Goal: Information Seeking & Learning: Learn about a topic

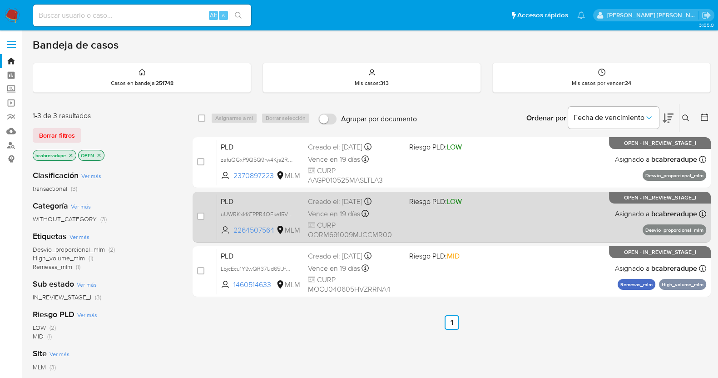
click at [337, 205] on div "Creado el: 12/07/2025 Creado el: 12/07/2025 02:05:35" at bounding box center [355, 202] width 94 height 10
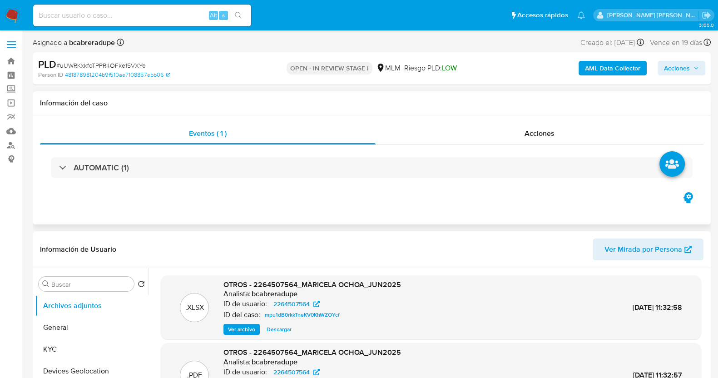
select select "10"
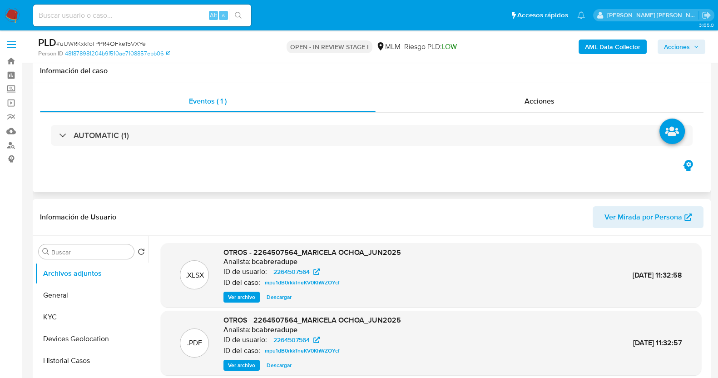
scroll to position [170, 0]
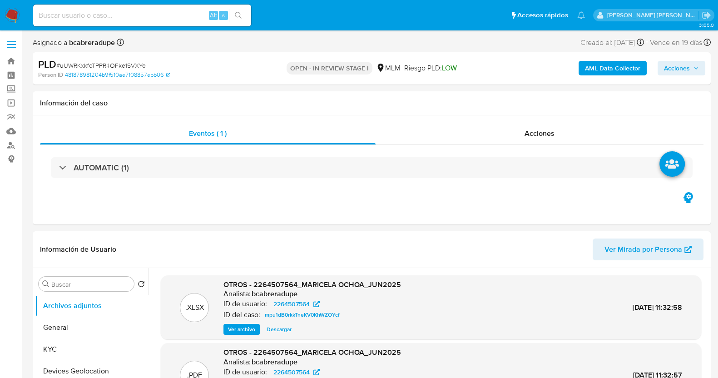
select select "10"
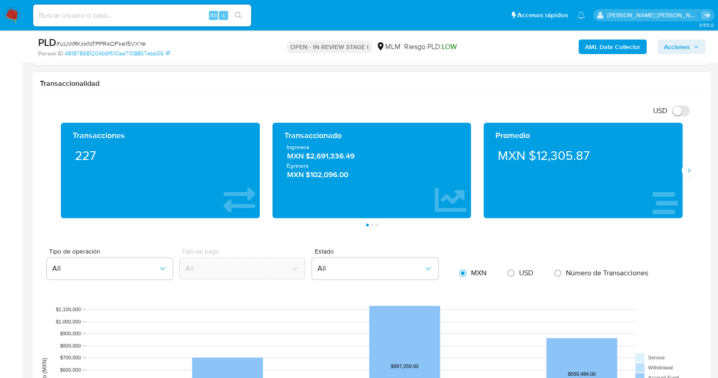
scroll to position [624, 0]
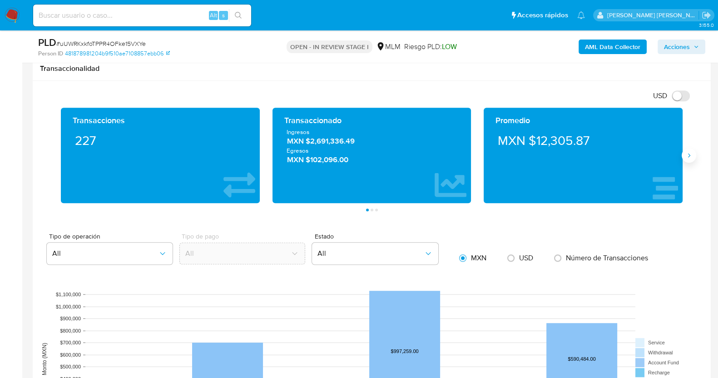
click at [693, 158] on button "Siguiente" at bounding box center [689, 155] width 15 height 15
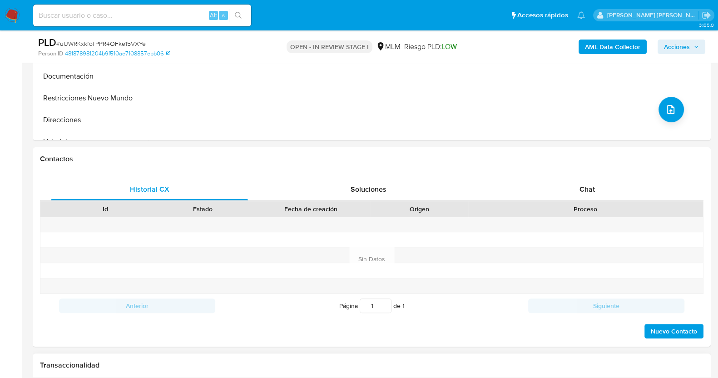
scroll to position [227, 0]
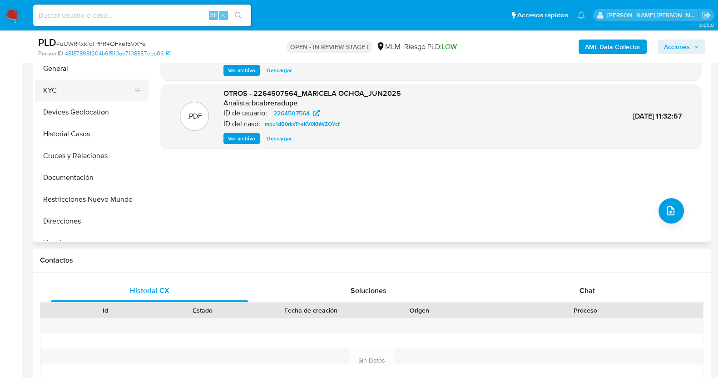
click at [69, 91] on button "KYC" at bounding box center [88, 90] width 106 height 22
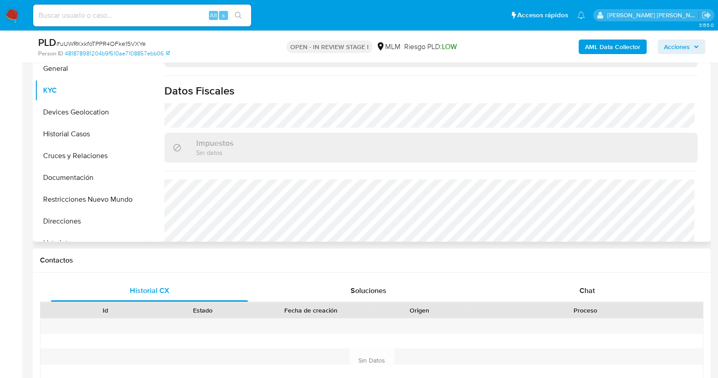
scroll to position [454, 0]
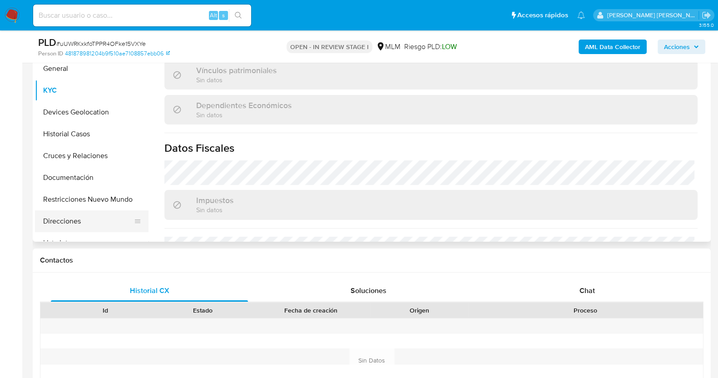
click at [67, 217] on button "Direcciones" at bounding box center [88, 221] width 106 height 22
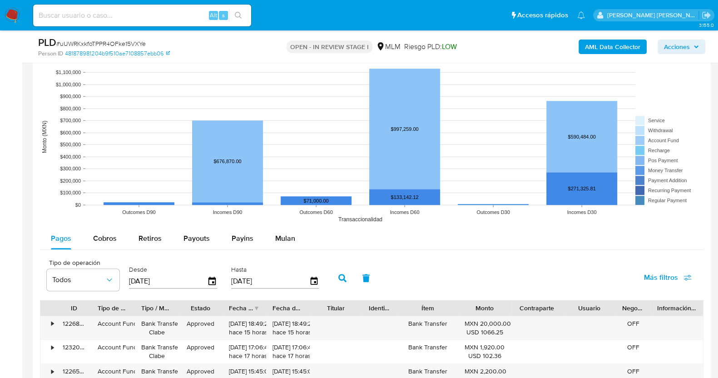
scroll to position [908, 0]
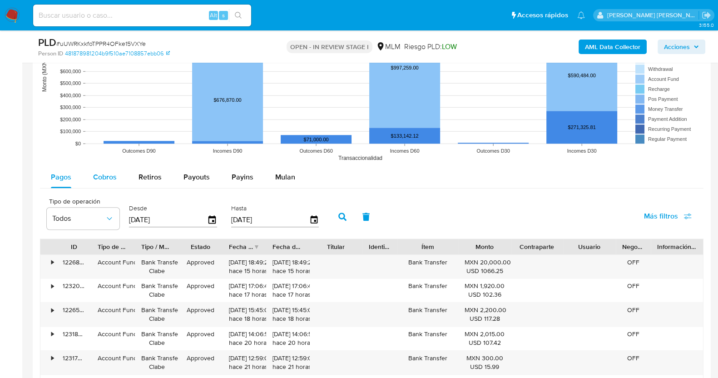
drag, startPoint x: 110, startPoint y: 177, endPoint x: 123, endPoint y: 173, distance: 13.1
click at [110, 177] on span "Cobros" at bounding box center [105, 177] width 24 height 10
select select "10"
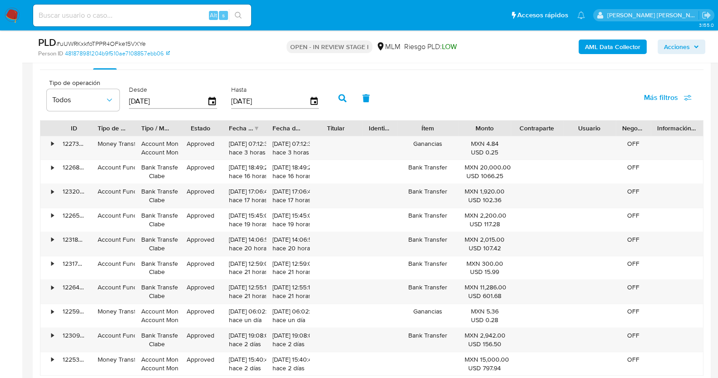
scroll to position [965, 0]
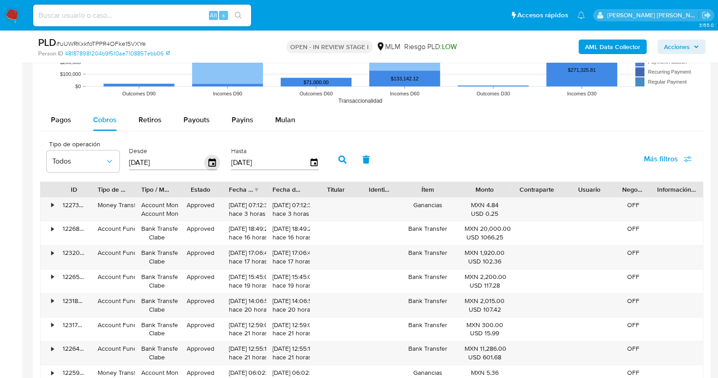
click at [205, 162] on icon "button" at bounding box center [212, 163] width 16 height 16
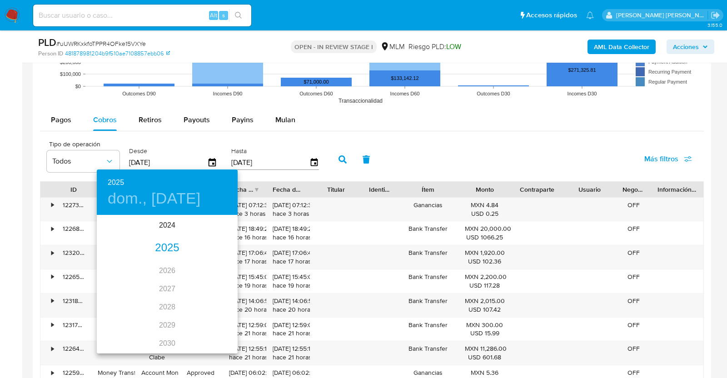
click at [160, 247] on div "2025" at bounding box center [167, 248] width 141 height 18
click at [218, 266] on div "jun." at bounding box center [214, 267] width 47 height 34
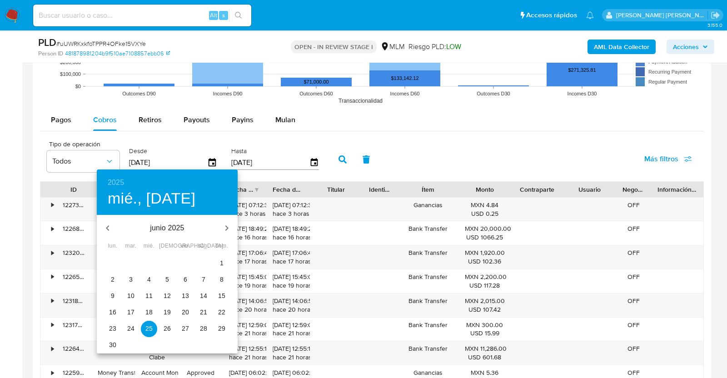
click at [226, 262] on span "1" at bounding box center [221, 262] width 16 height 9
type input "01/06/2025"
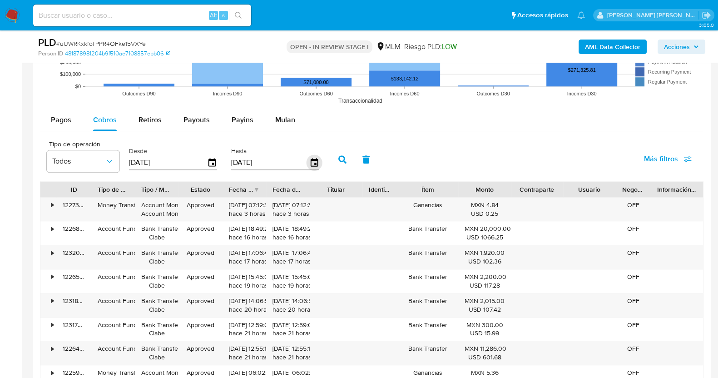
click at [310, 161] on icon "button" at bounding box center [314, 163] width 16 height 16
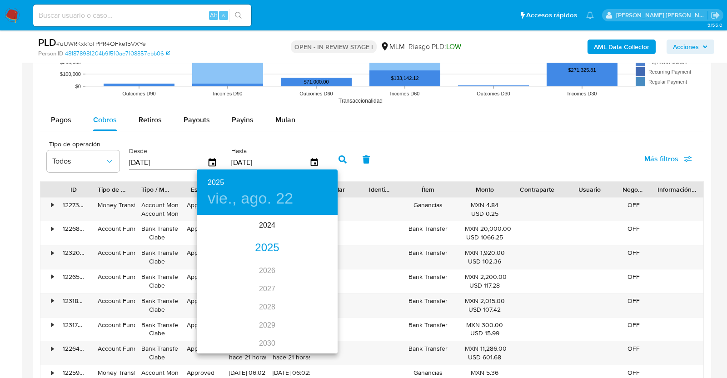
click at [271, 254] on div "2025" at bounding box center [267, 248] width 141 height 18
click at [311, 267] on div "jun." at bounding box center [314, 267] width 47 height 34
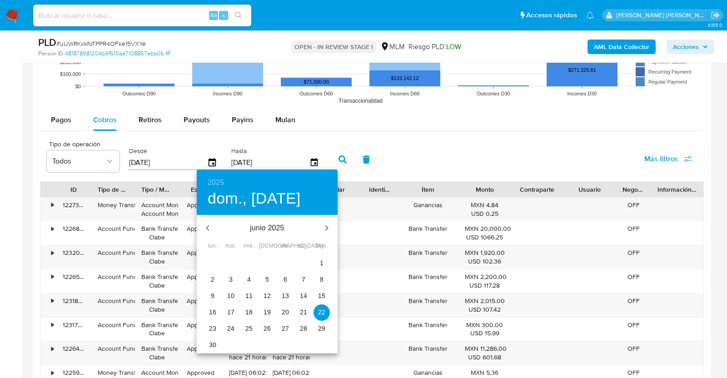
click at [212, 345] on p "30" at bounding box center [212, 344] width 7 height 9
type input "30/06/2025"
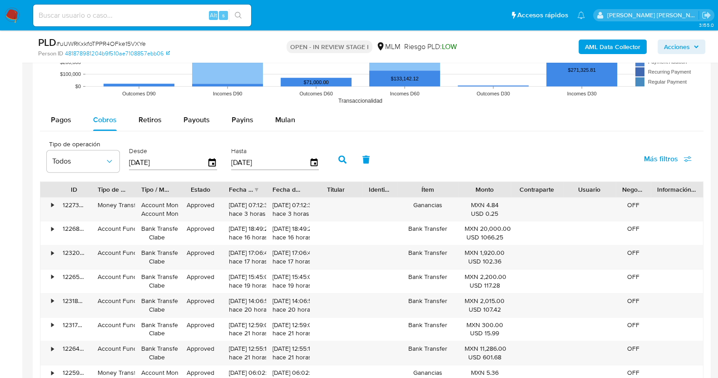
click at [338, 157] on icon "button" at bounding box center [342, 159] width 8 height 8
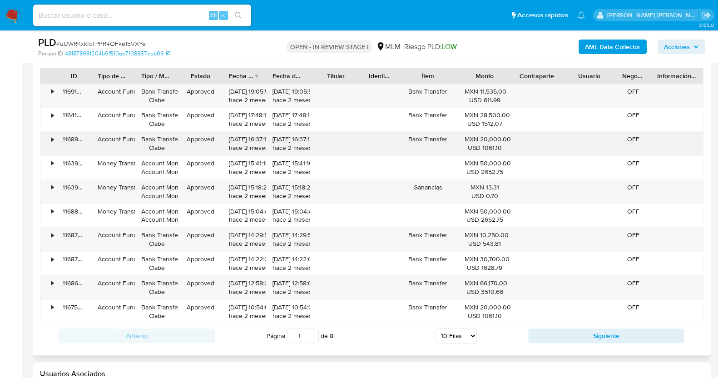
scroll to position [1135, 0]
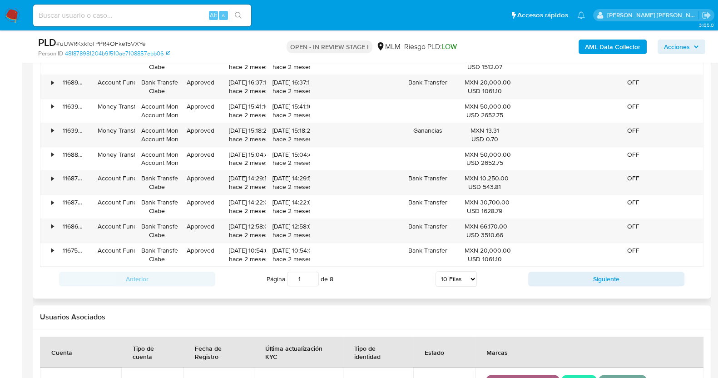
drag, startPoint x: 457, startPoint y: 278, endPoint x: 455, endPoint y: 284, distance: 5.6
click at [457, 278] on select "5 Filas 10 Filas 20 Filas 25 Filas 50 Filas 100 Filas" at bounding box center [455, 278] width 41 height 15
select select "100"
click at [435, 271] on select "5 Filas 10 Filas 20 Filas 25 Filas 50 Filas 100 Filas" at bounding box center [455, 278] width 41 height 15
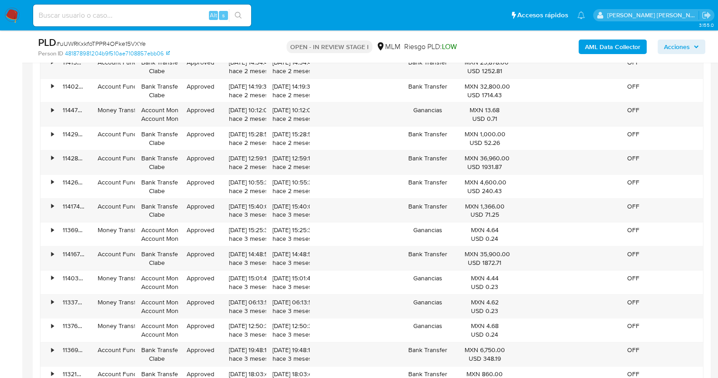
scroll to position [2384, 0]
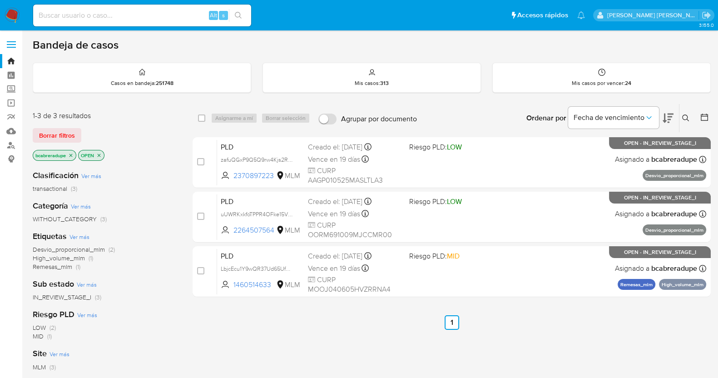
click at [169, 15] on input at bounding box center [142, 16] width 218 height 12
paste input "1129436742"
type input "1129436742"
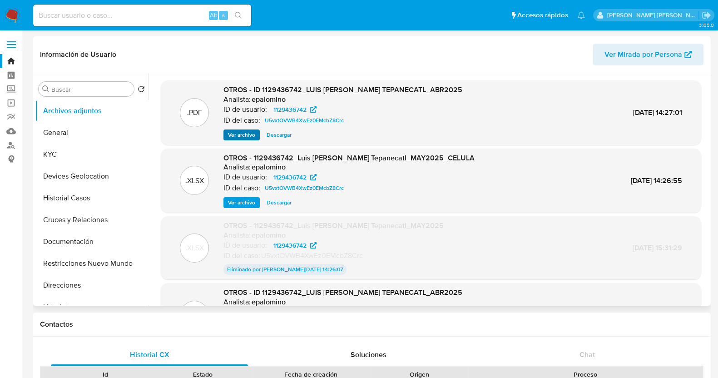
select select "10"
click at [75, 201] on button "Historial Casos" at bounding box center [88, 198] width 106 height 22
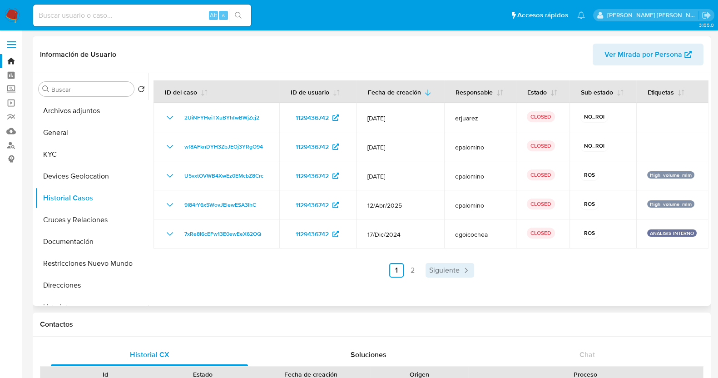
click at [459, 275] on link "Siguiente" at bounding box center [449, 270] width 49 height 15
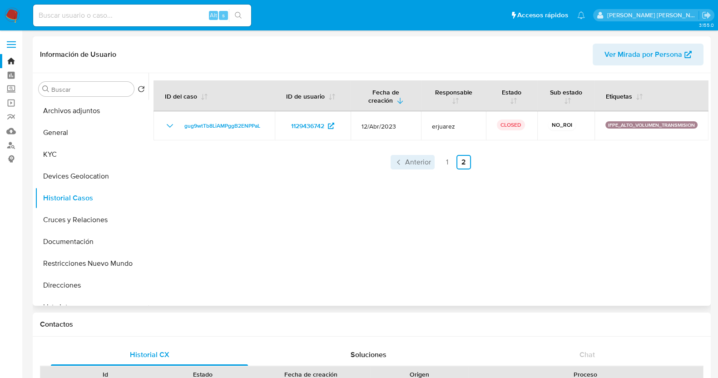
click at [413, 165] on span "Anterior" at bounding box center [418, 161] width 26 height 7
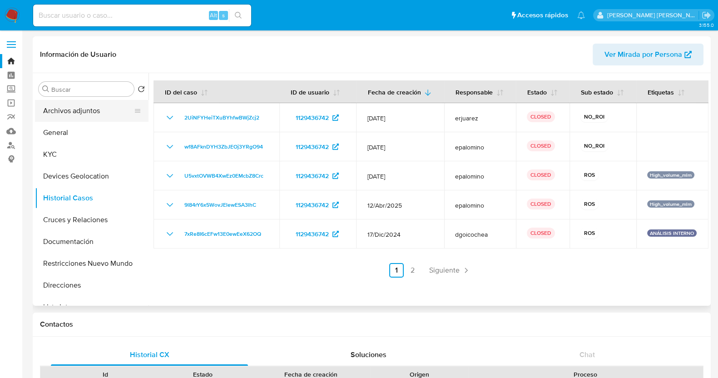
click at [88, 115] on button "Archivos adjuntos" at bounding box center [88, 111] width 106 height 22
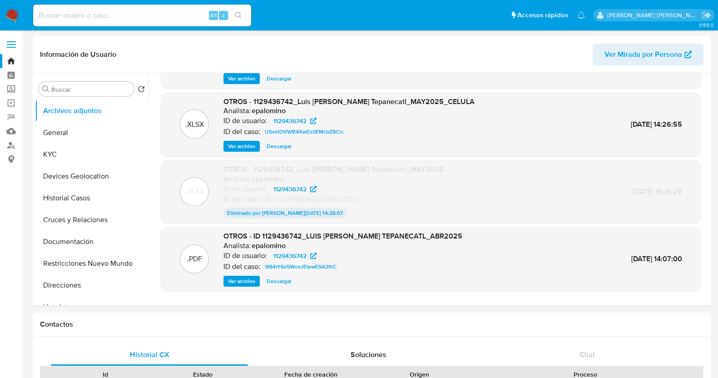
scroll to position [75, 0]
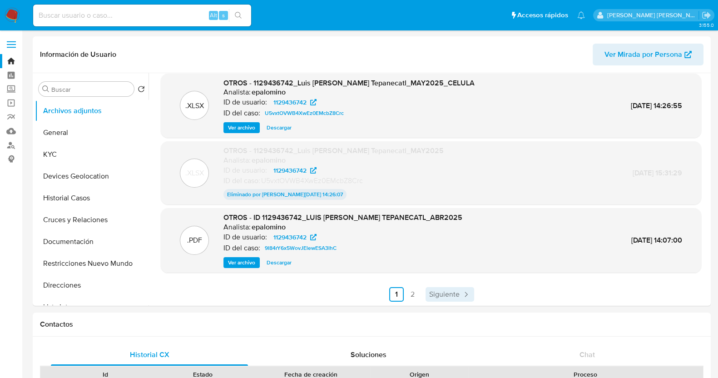
click at [461, 292] on icon "Paginación" at bounding box center [465, 294] width 9 height 9
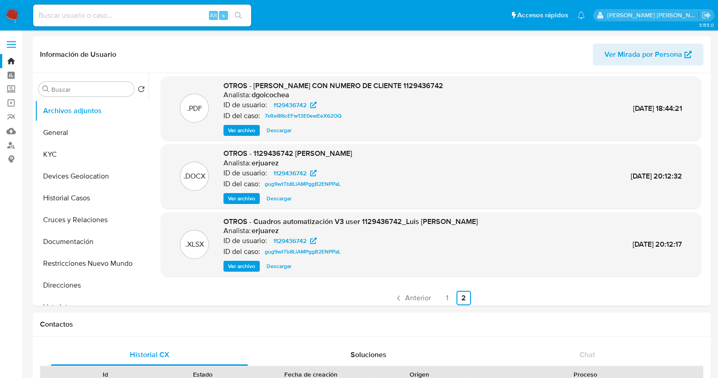
scroll to position [76, 0]
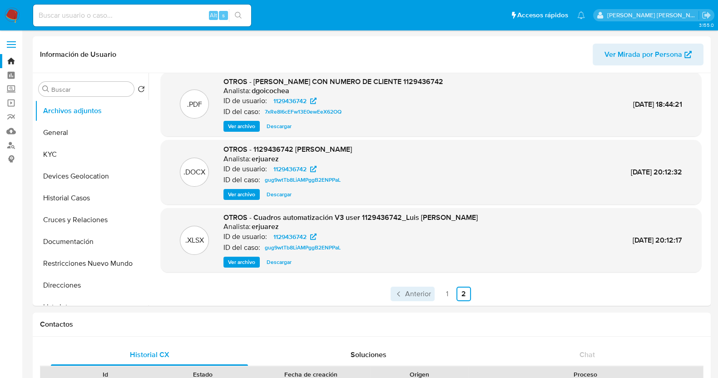
click at [414, 293] on span "Anterior" at bounding box center [418, 293] width 26 height 7
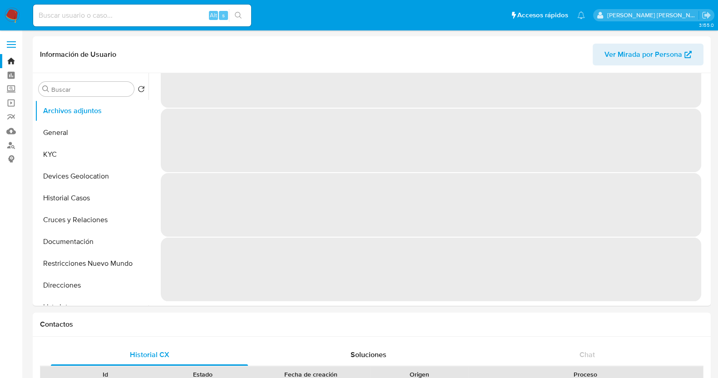
scroll to position [0, 0]
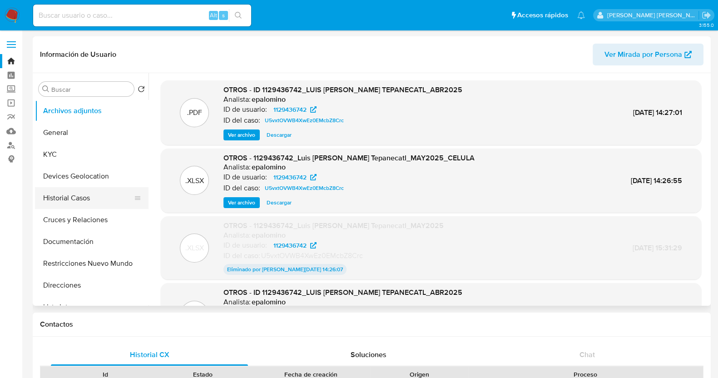
click at [93, 194] on button "Historial Casos" at bounding box center [88, 198] width 106 height 22
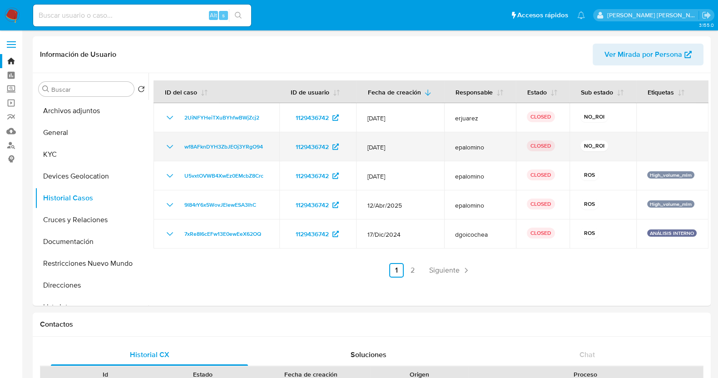
click at [170, 142] on icon "Mostrar/Ocultar" at bounding box center [169, 146] width 11 height 11
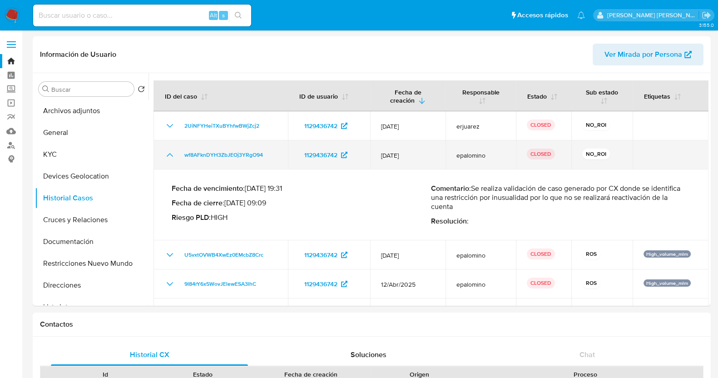
click at [170, 142] on td "wf8AFknDYH3ZbJEOj3YRgO94" at bounding box center [220, 154] width 134 height 29
click at [168, 152] on icon "Mostrar/Ocultar" at bounding box center [169, 154] width 11 height 11
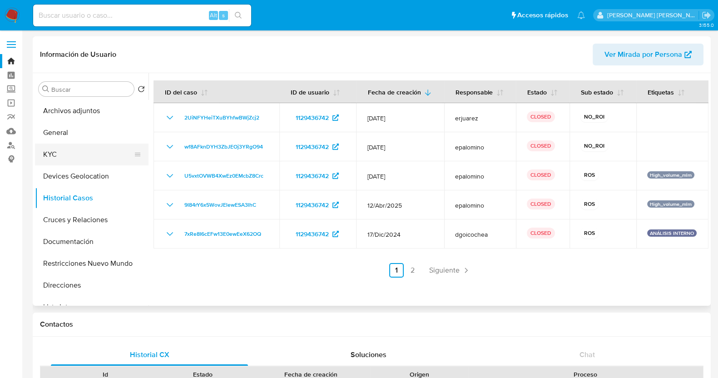
click at [64, 158] on button "KYC" at bounding box center [88, 154] width 106 height 22
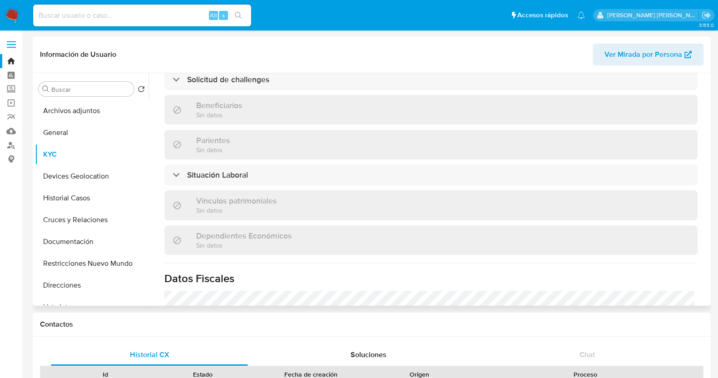
scroll to position [564, 0]
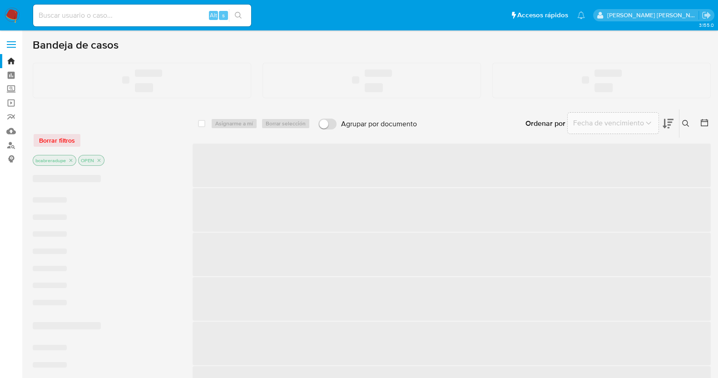
click at [167, 13] on input at bounding box center [142, 16] width 218 height 12
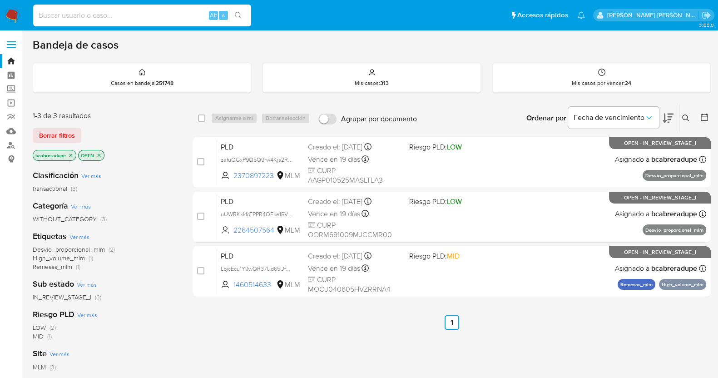
paste input "1843276010"
type input "1843276010"
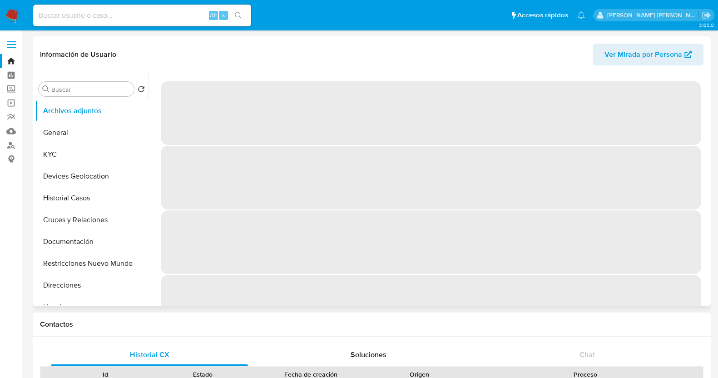
select select "10"
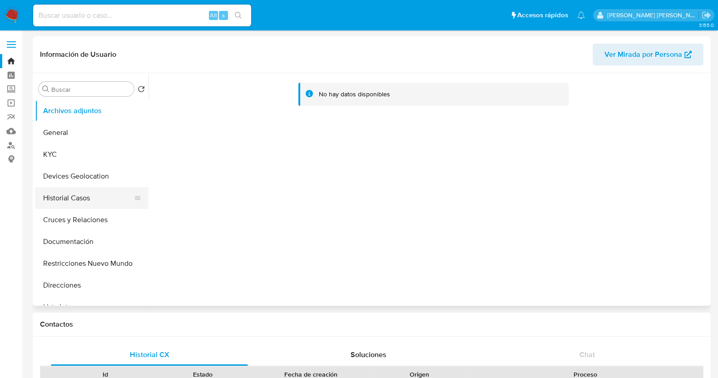
click at [74, 199] on button "Historial Casos" at bounding box center [88, 198] width 106 height 22
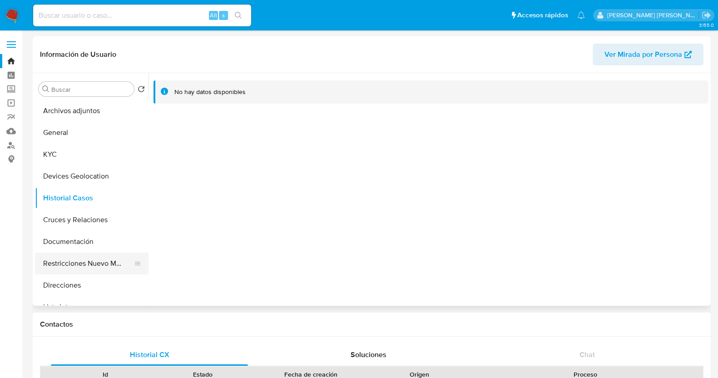
click at [96, 255] on button "Restricciones Nuevo Mundo" at bounding box center [88, 263] width 106 height 22
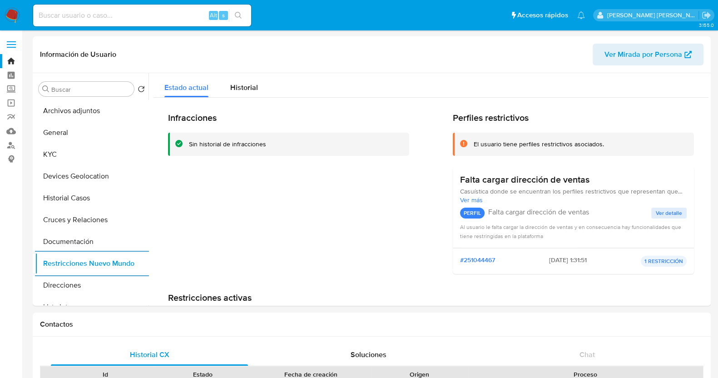
click at [129, 12] on input at bounding box center [142, 16] width 218 height 12
paste input "1304464946"
type input "1304464946"
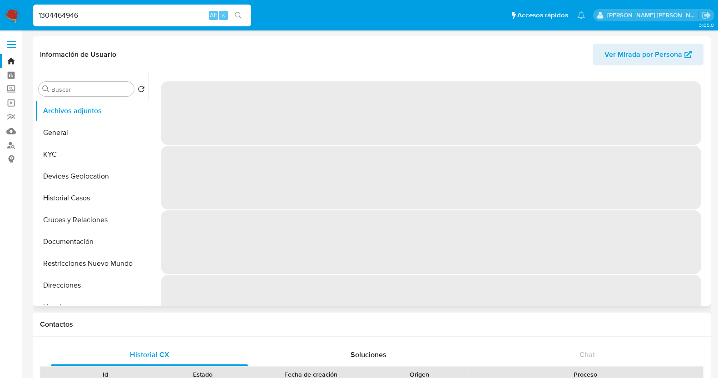
select select "10"
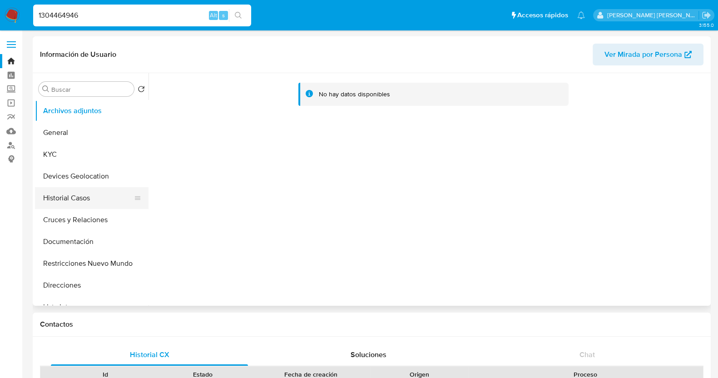
click at [77, 196] on button "Historial Casos" at bounding box center [88, 198] width 106 height 22
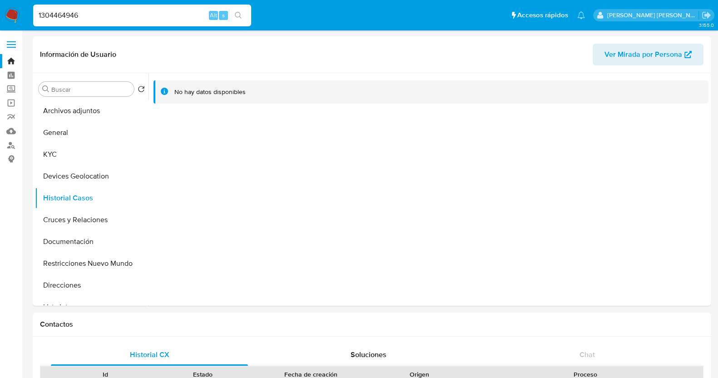
click at [123, 21] on input "1304464946" at bounding box center [142, 16] width 218 height 12
paste input "442298615"
type input "442298615"
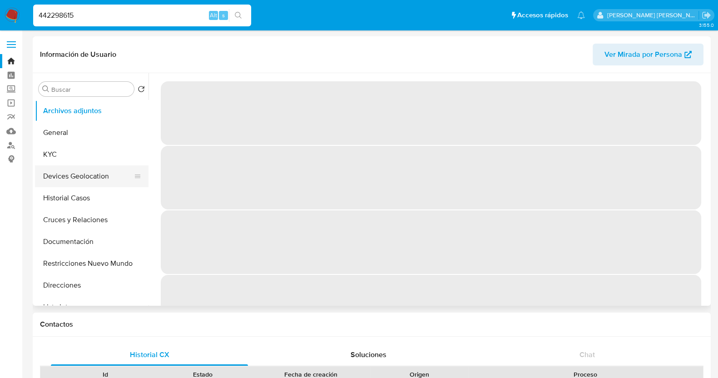
select select "10"
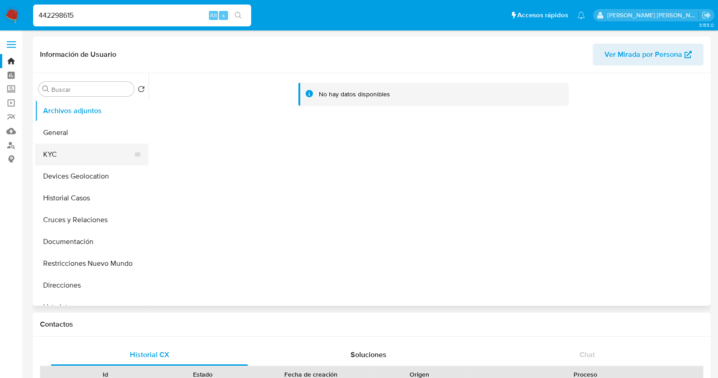
click at [69, 155] on button "KYC" at bounding box center [88, 154] width 106 height 22
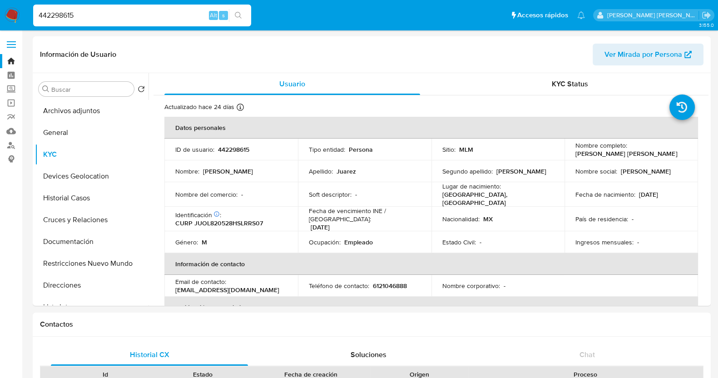
click at [143, 16] on input "442298615" at bounding box center [142, 16] width 218 height 12
paste input "1395914958"
type input "1395914958"
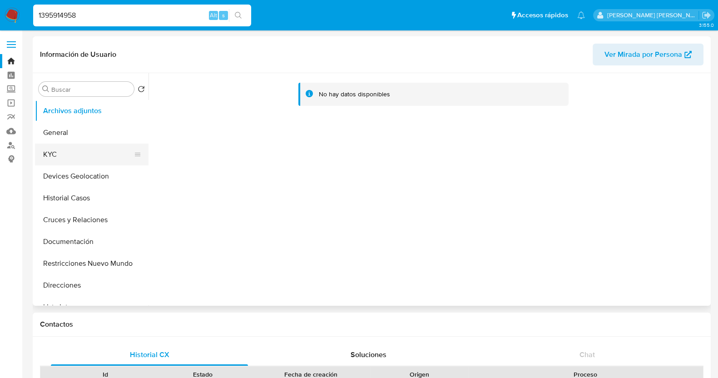
select select "10"
click at [91, 265] on button "Restricciones Nuevo Mundo" at bounding box center [88, 263] width 106 height 22
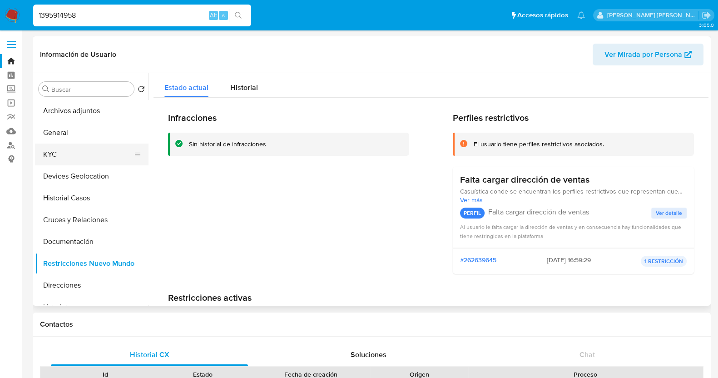
click at [55, 155] on button "KYC" at bounding box center [88, 154] width 106 height 22
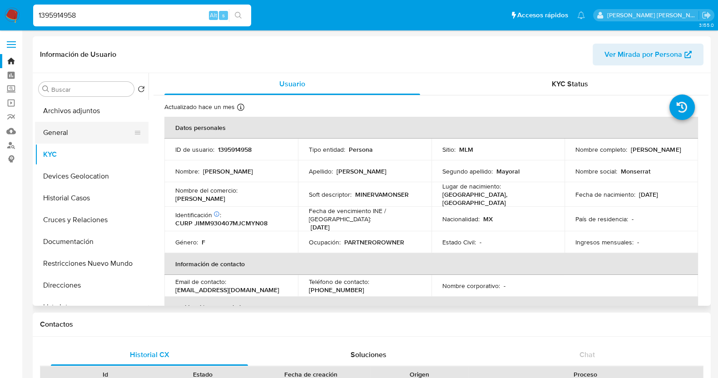
click at [74, 129] on button "General" at bounding box center [88, 133] width 106 height 22
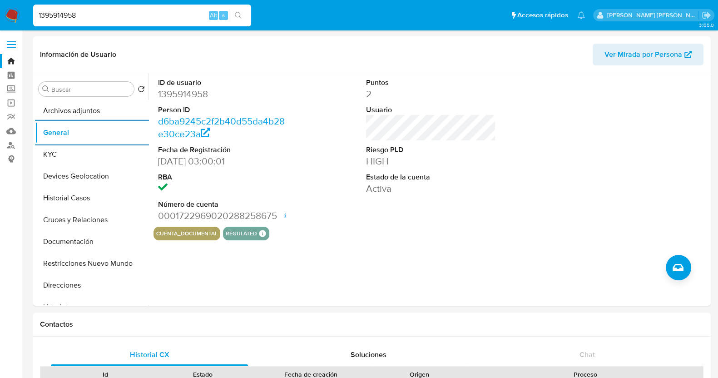
click at [107, 18] on input "1395914958" at bounding box center [142, 16] width 218 height 12
paste input "2113403923"
type input "2113403923"
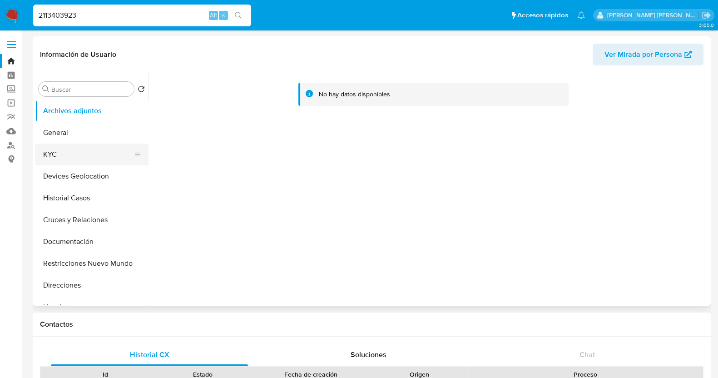
select select "10"
click at [92, 256] on button "Restricciones Nuevo Mundo" at bounding box center [88, 263] width 106 height 22
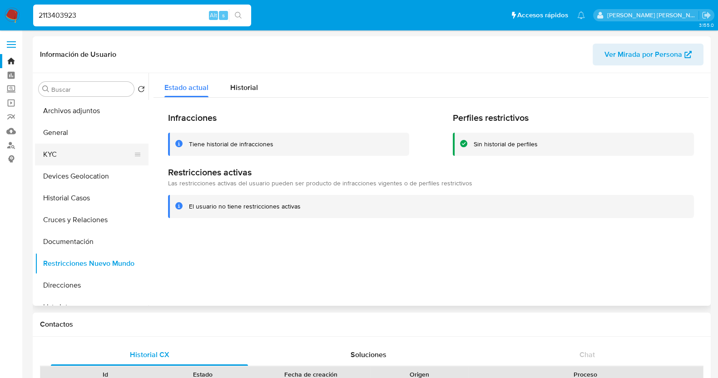
click at [59, 148] on button "KYC" at bounding box center [88, 154] width 106 height 22
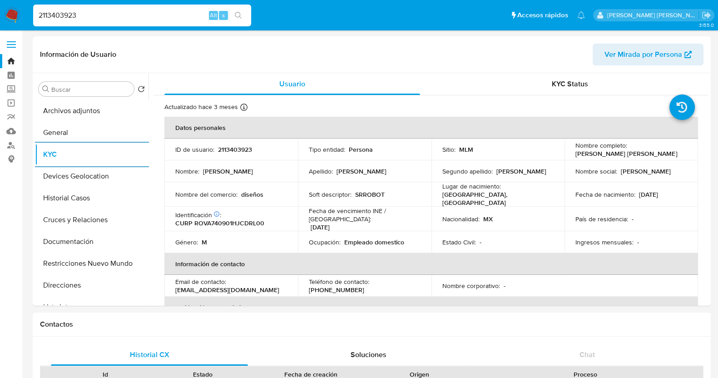
click at [120, 17] on input "2113403923" at bounding box center [142, 16] width 218 height 12
paste input "442298615"
type input "442298615"
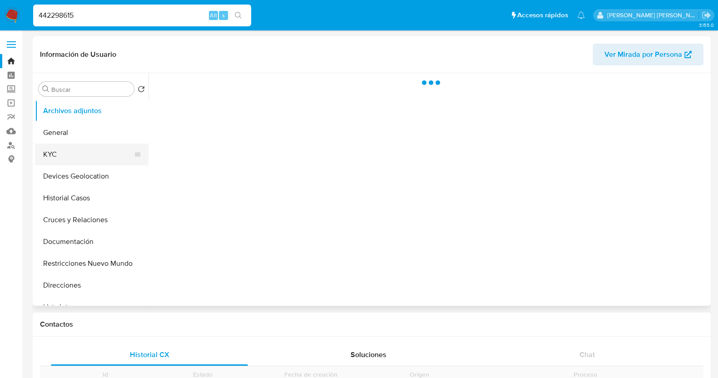
click at [52, 153] on button "KYC" at bounding box center [88, 154] width 106 height 22
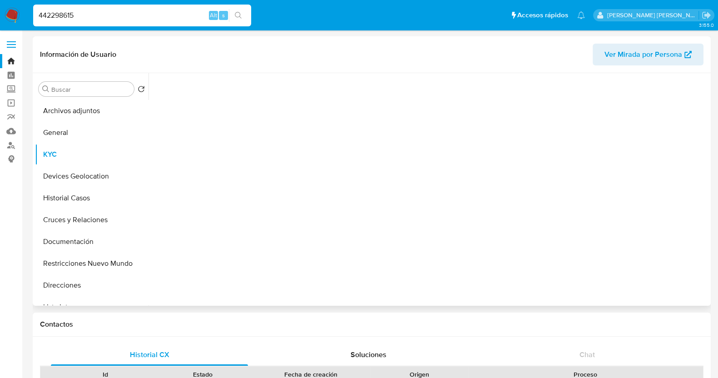
select select "10"
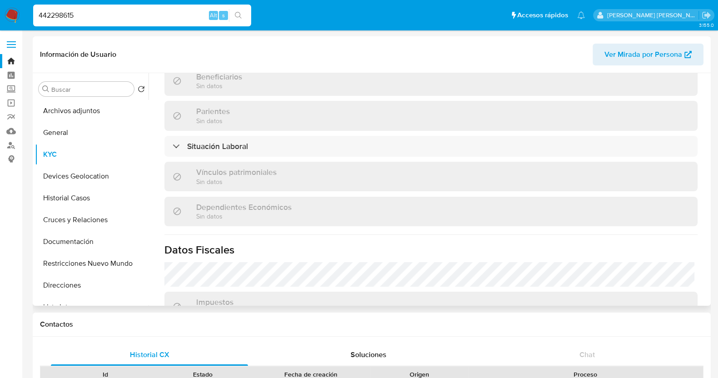
scroll to position [570, 0]
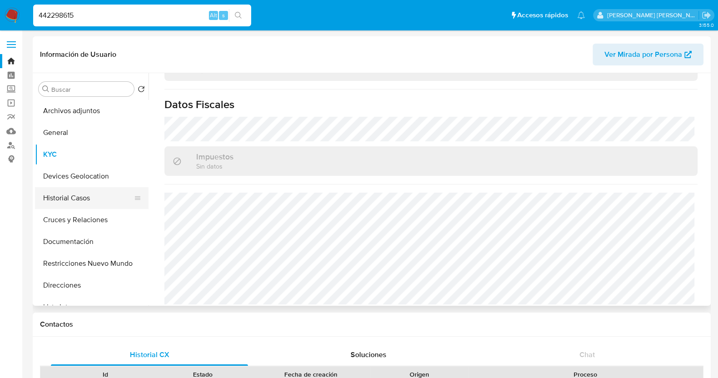
click at [79, 199] on button "Historial Casos" at bounding box center [88, 198] width 106 height 22
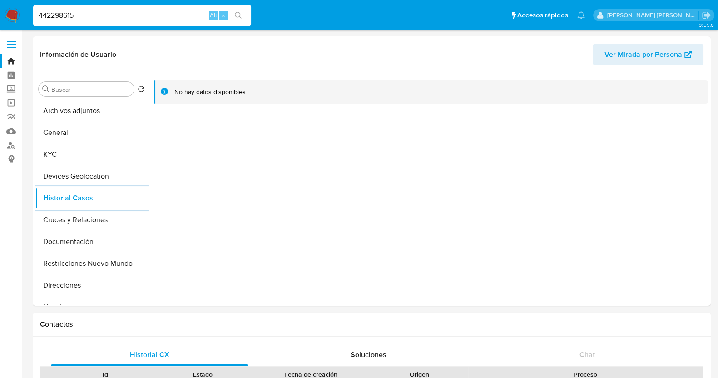
click at [134, 16] on input "442298615" at bounding box center [142, 16] width 218 height 12
paste input "704370682"
type input "704370682"
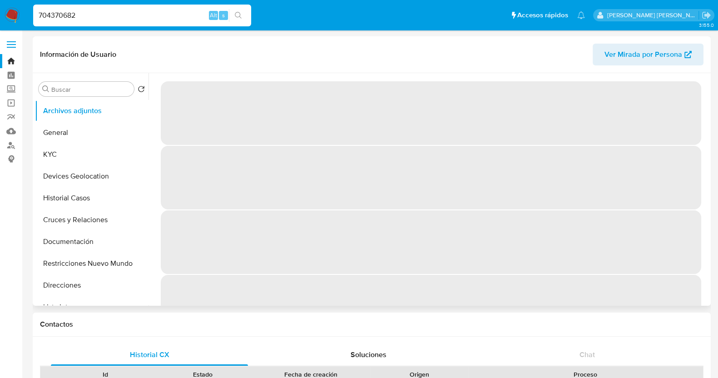
select select "10"
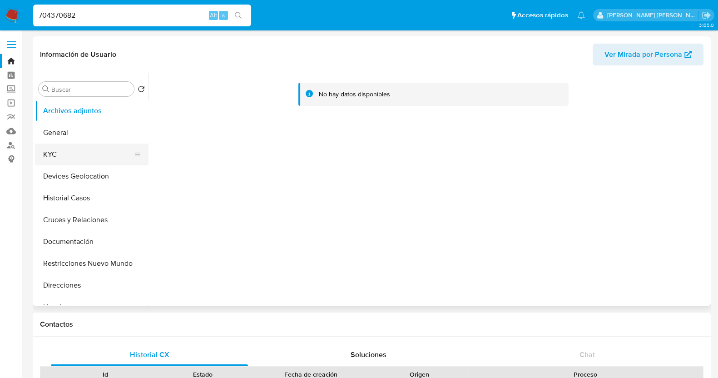
click at [66, 155] on button "KYC" at bounding box center [88, 154] width 106 height 22
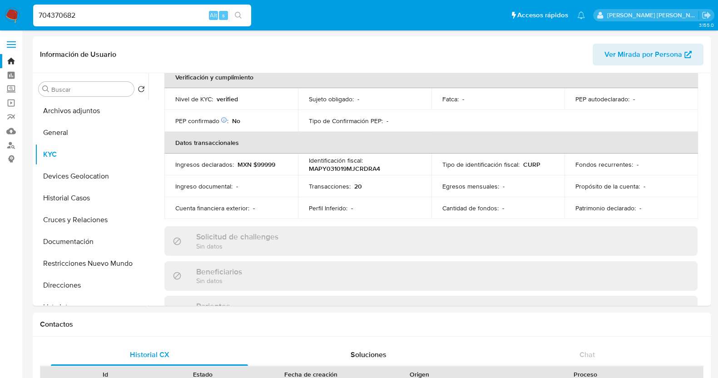
scroll to position [227, 0]
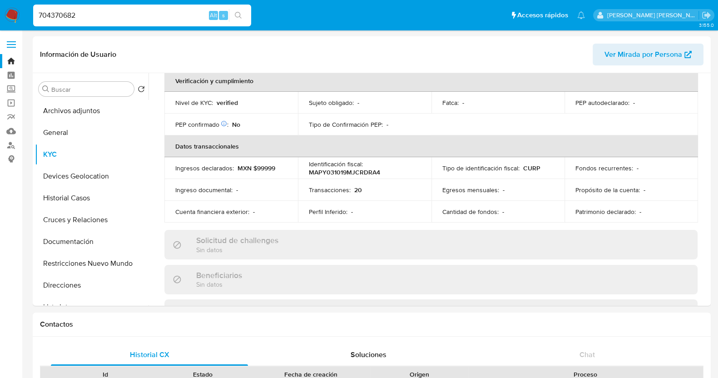
click at [104, 15] on input "704370682" at bounding box center [142, 16] width 218 height 12
paste input "1843276010"
type input "1843276010"
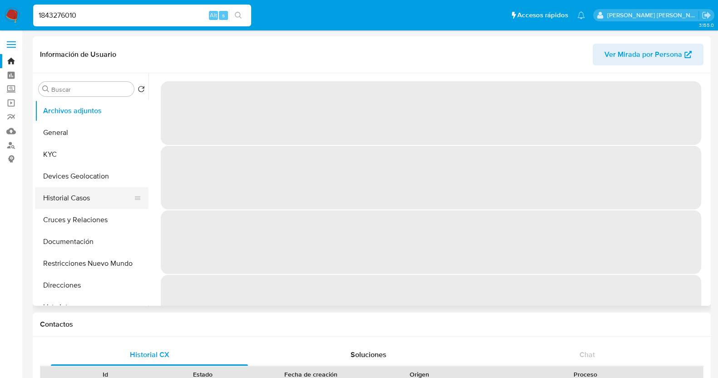
click at [77, 202] on button "Historial Casos" at bounding box center [88, 198] width 106 height 22
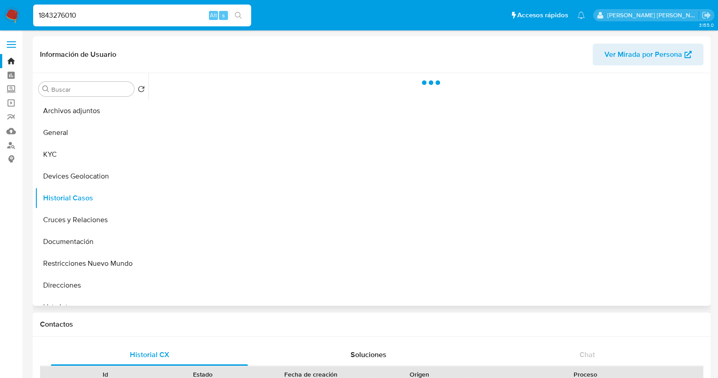
select select "10"
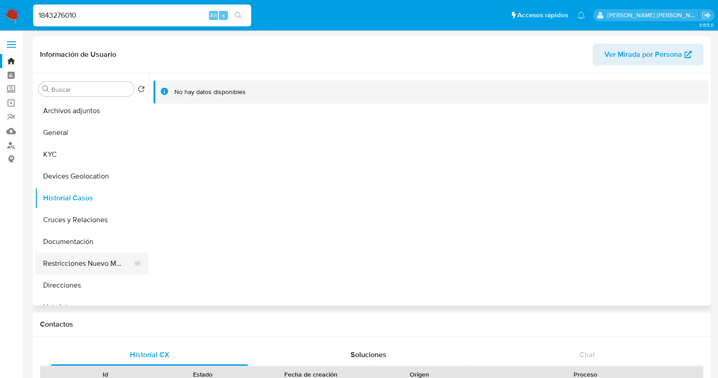
click at [84, 259] on button "Restricciones Nuevo Mundo" at bounding box center [88, 263] width 106 height 22
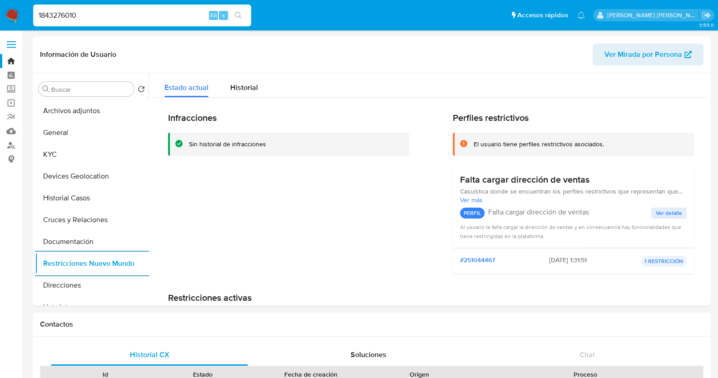
click at [157, 15] on input "1843276010" at bounding box center [142, 16] width 218 height 12
paste input "2339296587"
type input "2339296587"
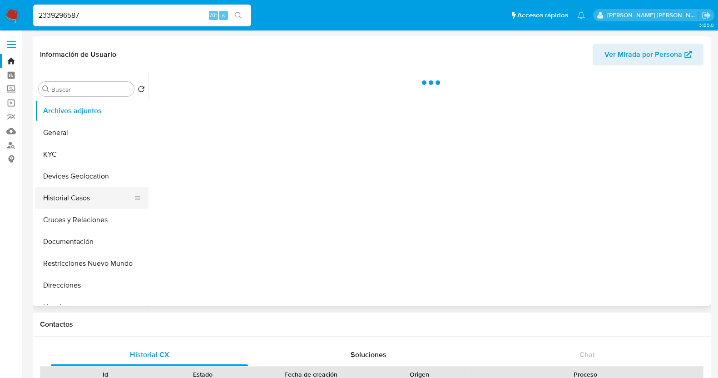
click at [75, 194] on button "Historial Casos" at bounding box center [88, 198] width 106 height 22
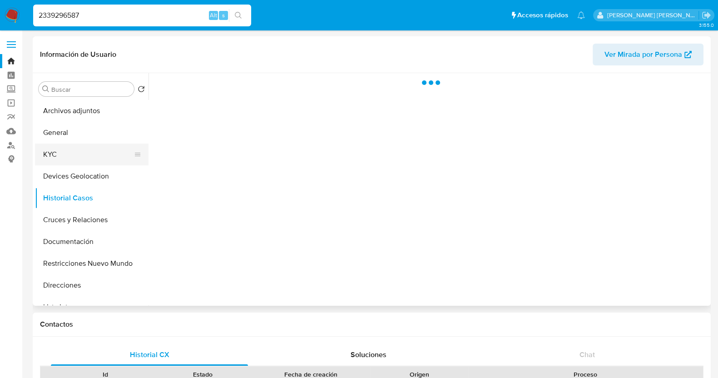
select select "10"
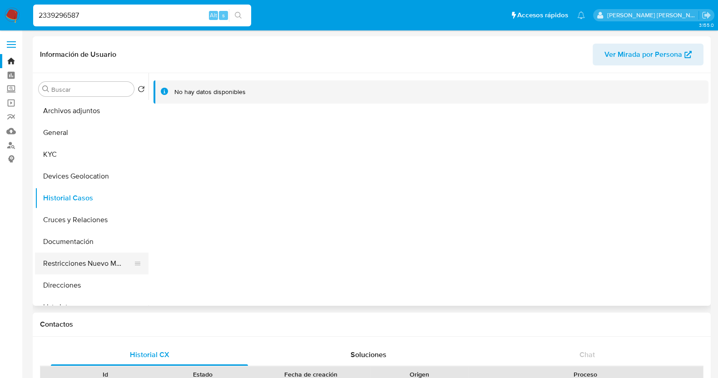
drag, startPoint x: 94, startPoint y: 265, endPoint x: 100, endPoint y: 257, distance: 10.1
click at [95, 265] on button "Restricciones Nuevo Mundo" at bounding box center [88, 263] width 106 height 22
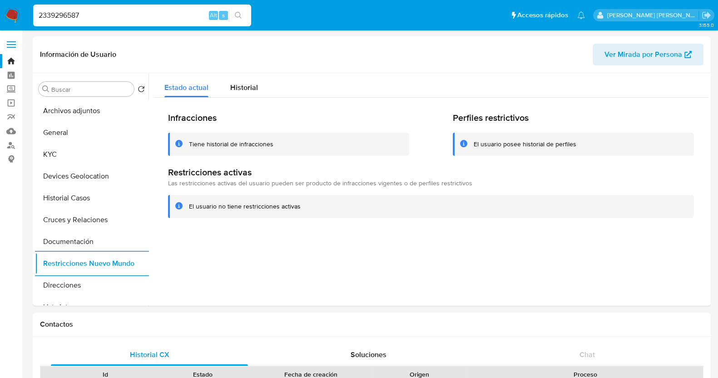
click at [93, 15] on input "2339296587" at bounding box center [142, 16] width 218 height 12
paste input "339089300"
type input "339089300"
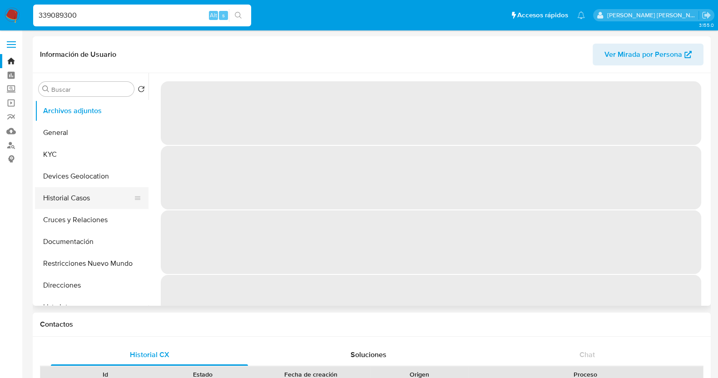
click at [66, 198] on button "Historial Casos" at bounding box center [88, 198] width 106 height 22
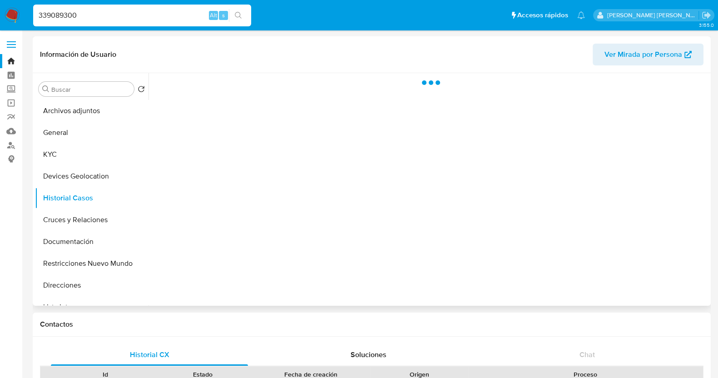
select select "10"
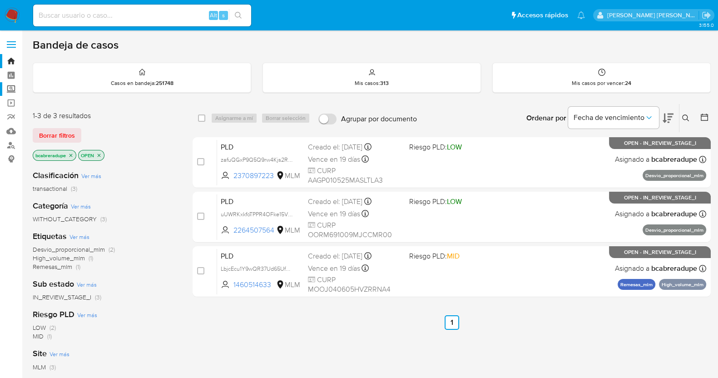
click at [12, 87] on label "Screening" at bounding box center [54, 89] width 108 height 14
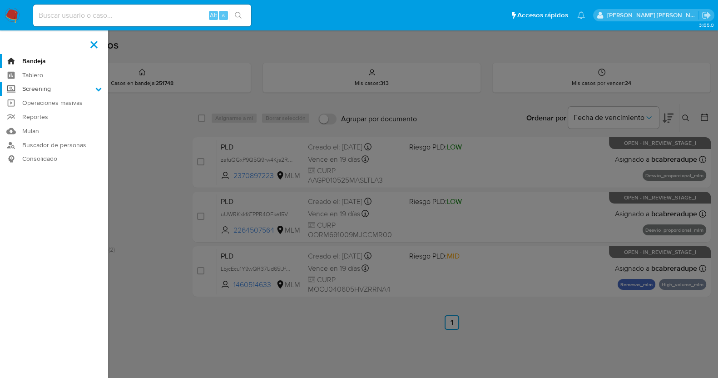
click at [0, 0] on input "Screening" at bounding box center [0, 0] width 0 height 0
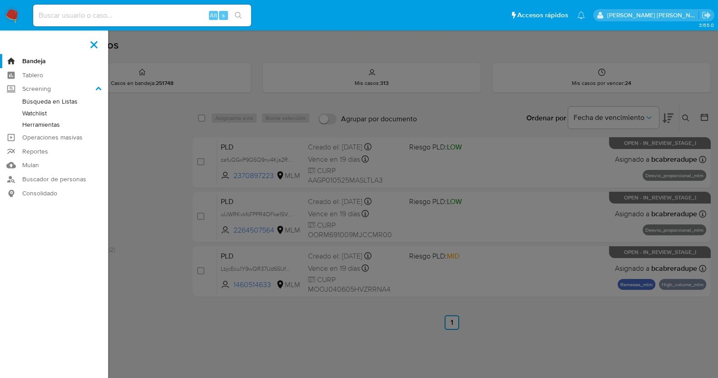
drag, startPoint x: 44, startPoint y: 123, endPoint x: 57, endPoint y: 123, distance: 13.6
click at [44, 124] on link "Herramientas" at bounding box center [54, 124] width 108 height 11
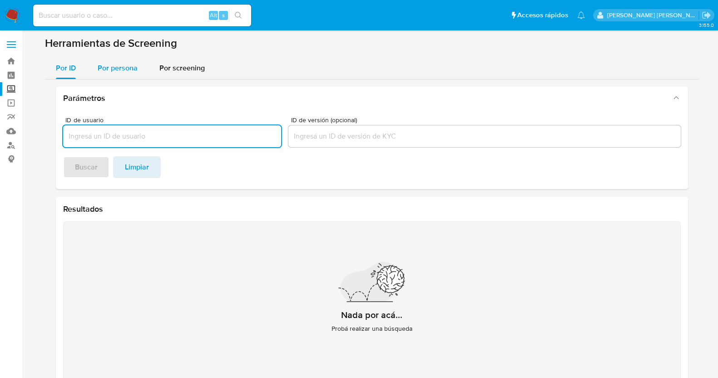
click at [111, 62] on div "Por persona" at bounding box center [118, 68] width 40 height 22
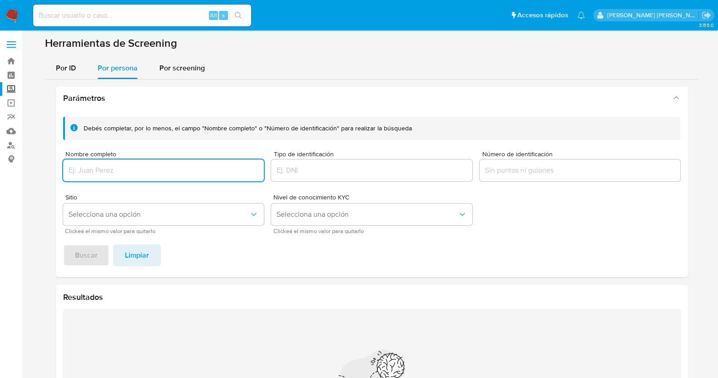
click at [168, 170] on input "Nombre completo" at bounding box center [163, 170] width 201 height 12
click at [98, 253] on button "Buscar" at bounding box center [86, 255] width 46 height 22
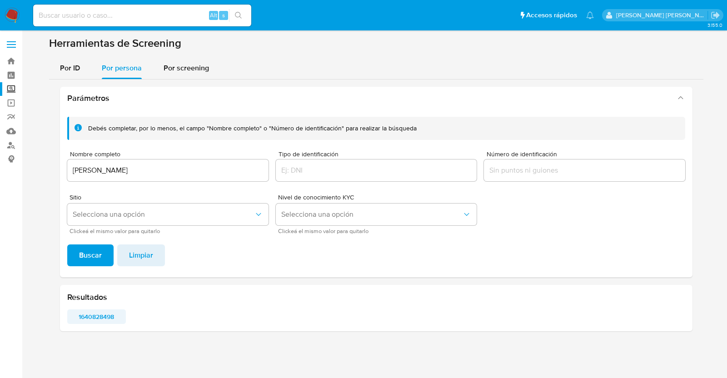
click at [109, 314] on span "1640828498" at bounding box center [97, 316] width 46 height 13
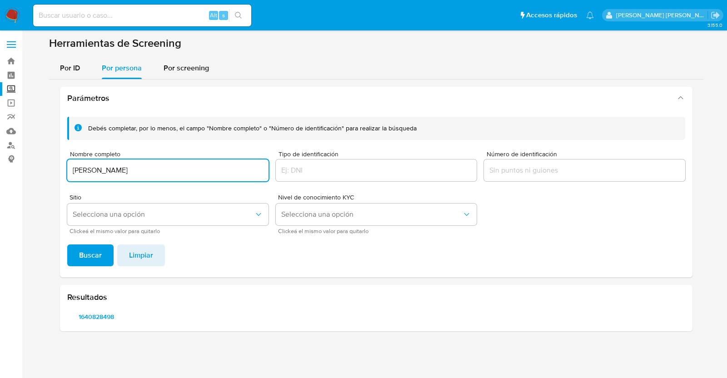
drag, startPoint x: 191, startPoint y: 165, endPoint x: 61, endPoint y: 158, distance: 130.0
click at [61, 158] on div "Debés completar, por lo menos, el campo "Nombre completo" o "Número de identifi…" at bounding box center [376, 193] width 632 height 168
type input "[PERSON_NAME]"
click at [95, 253] on span "Buscar" at bounding box center [90, 255] width 23 height 20
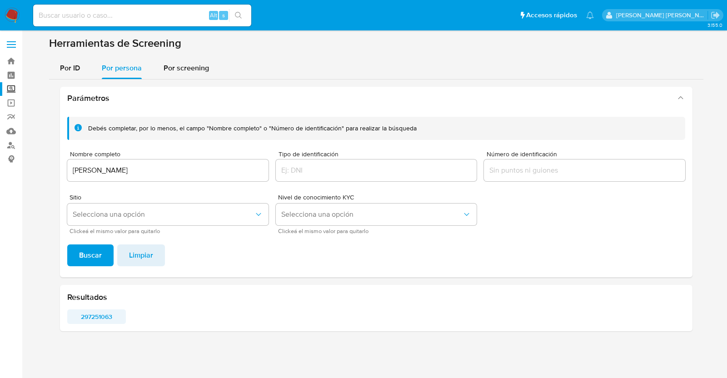
click at [95, 318] on span "297251063" at bounding box center [97, 316] width 46 height 13
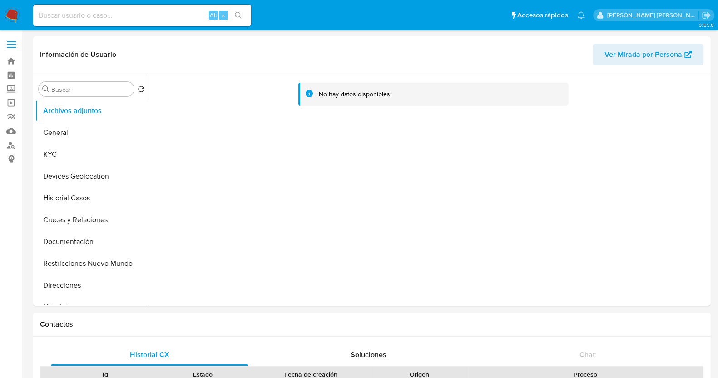
select select "10"
click at [74, 160] on button "KYC" at bounding box center [88, 154] width 106 height 22
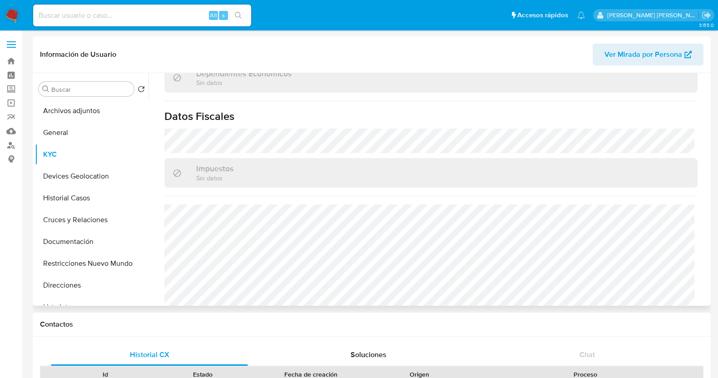
scroll to position [570, 0]
click at [86, 265] on button "Restricciones Nuevo Mundo" at bounding box center [88, 263] width 106 height 22
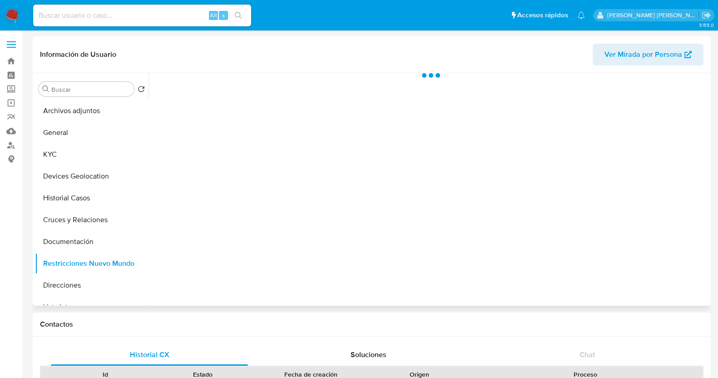
scroll to position [0, 0]
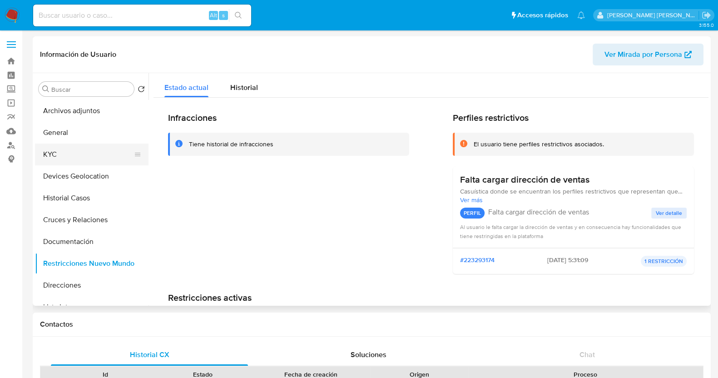
click at [73, 163] on button "KYC" at bounding box center [88, 154] width 106 height 22
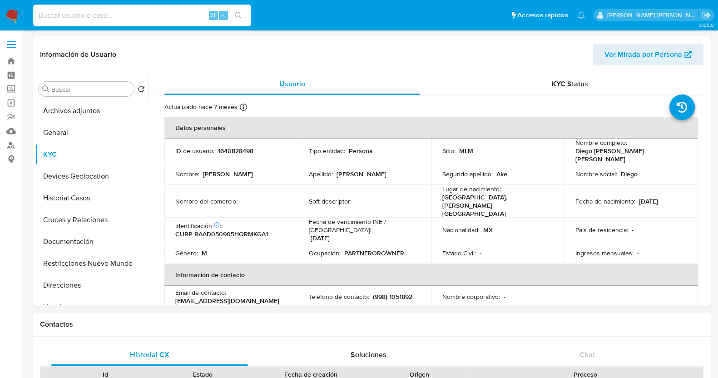
click at [129, 12] on input at bounding box center [142, 16] width 218 height 12
paste input "[PERSON_NAME]"
type input "[PERSON_NAME]"
click at [83, 127] on button "General" at bounding box center [88, 133] width 106 height 22
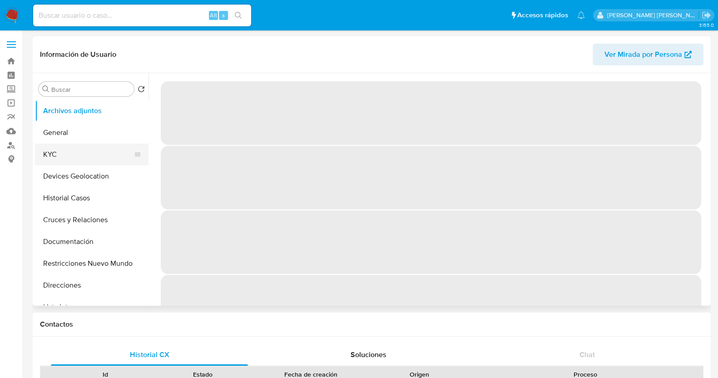
select select "10"
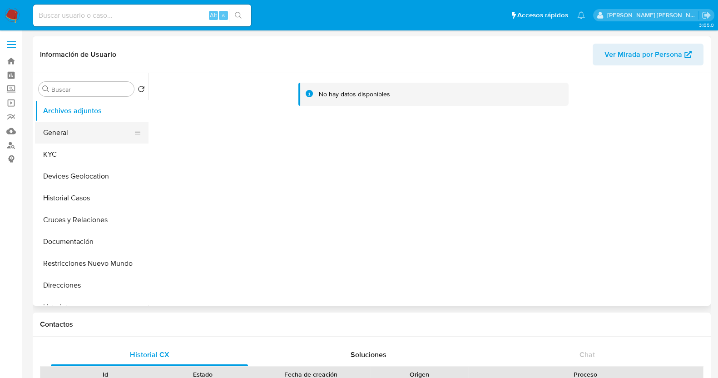
click at [70, 134] on button "General" at bounding box center [88, 133] width 106 height 22
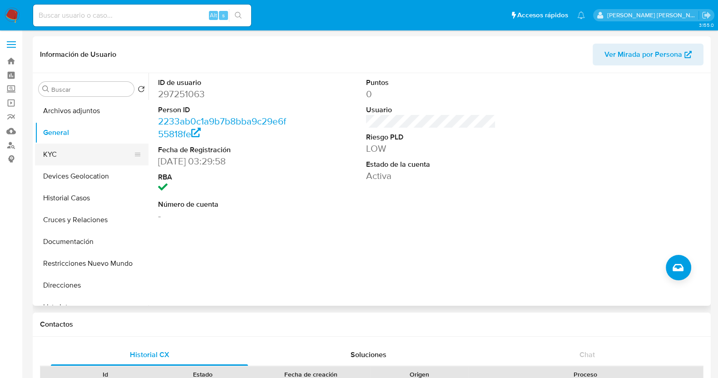
click at [64, 152] on button "KYC" at bounding box center [88, 154] width 106 height 22
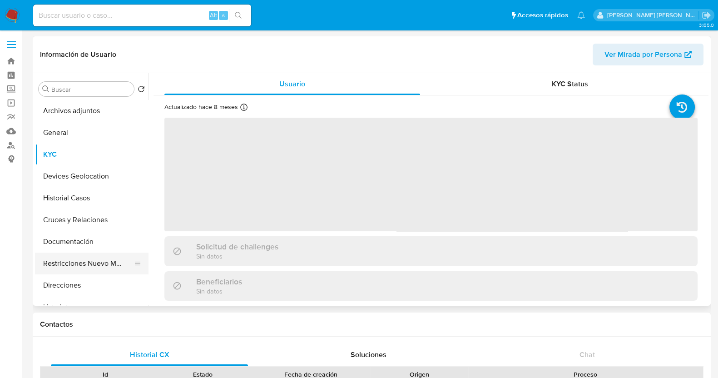
click at [95, 259] on button "Restricciones Nuevo Mundo" at bounding box center [88, 263] width 106 height 22
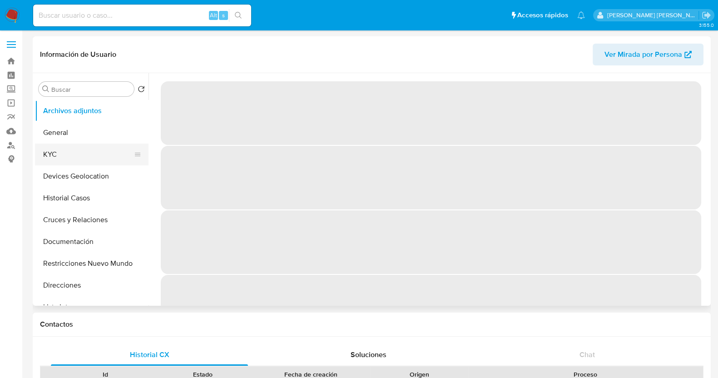
select select "10"
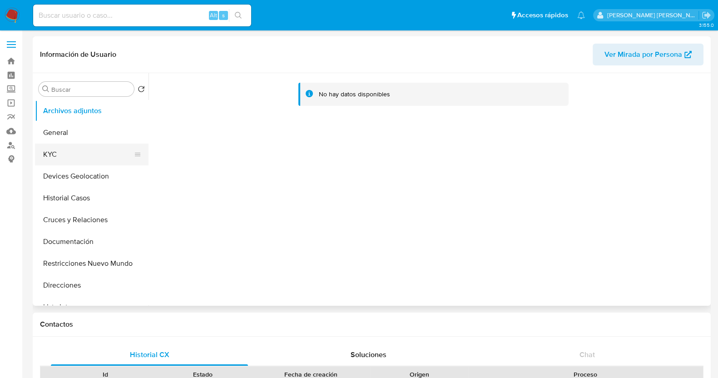
click at [55, 153] on button "KYC" at bounding box center [88, 154] width 106 height 22
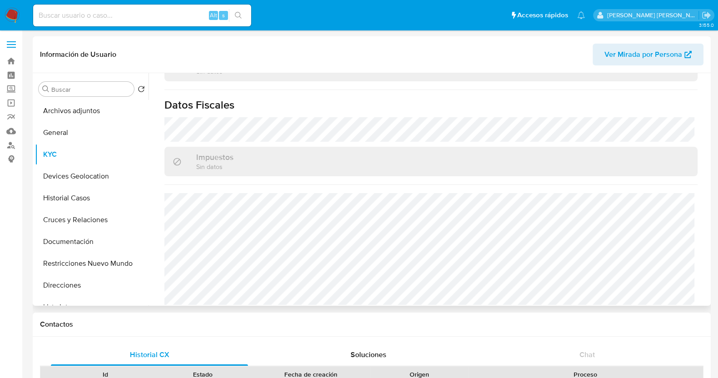
scroll to position [570, 0]
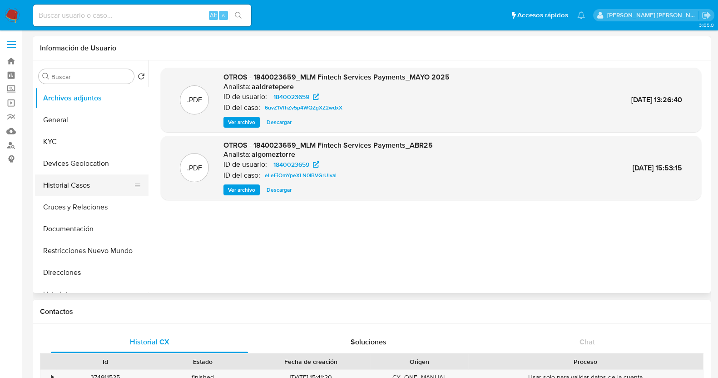
click at [69, 185] on button "Historial Casos" at bounding box center [88, 185] width 106 height 22
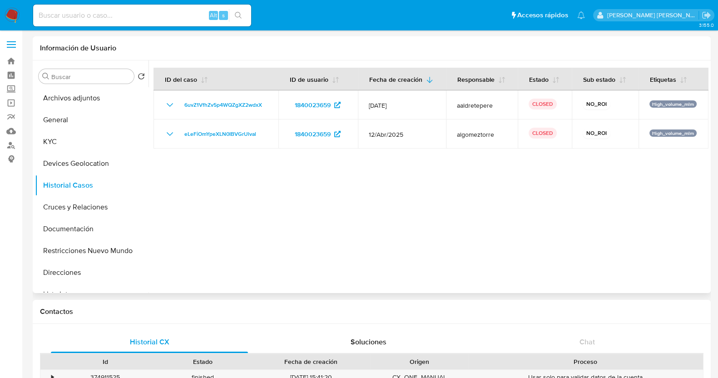
select select "10"
